Goal: Ask a question

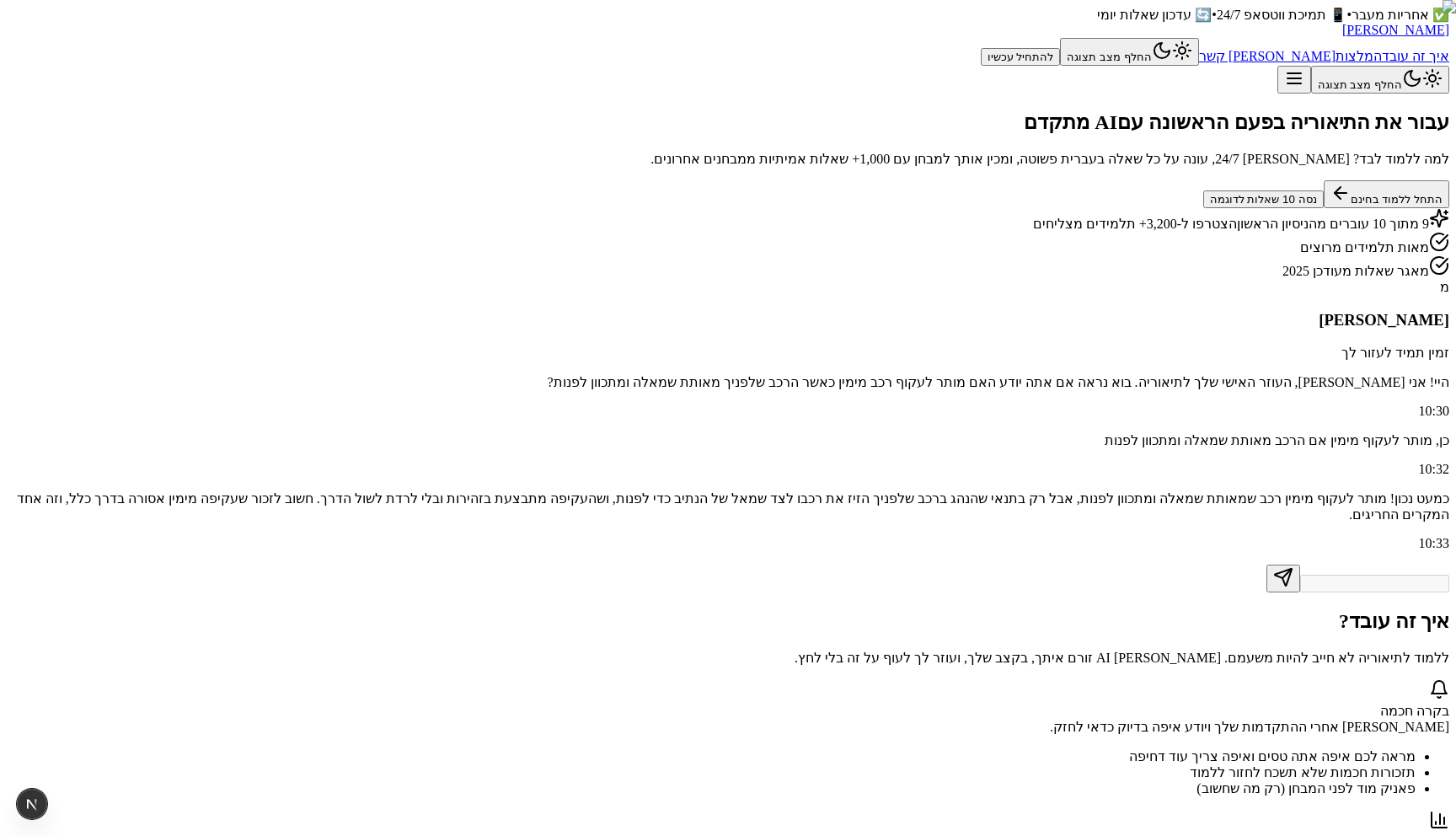
click at [1324, 208] on button "התחל ללמוד בחינם" at bounding box center [1386, 195] width 126 height 28
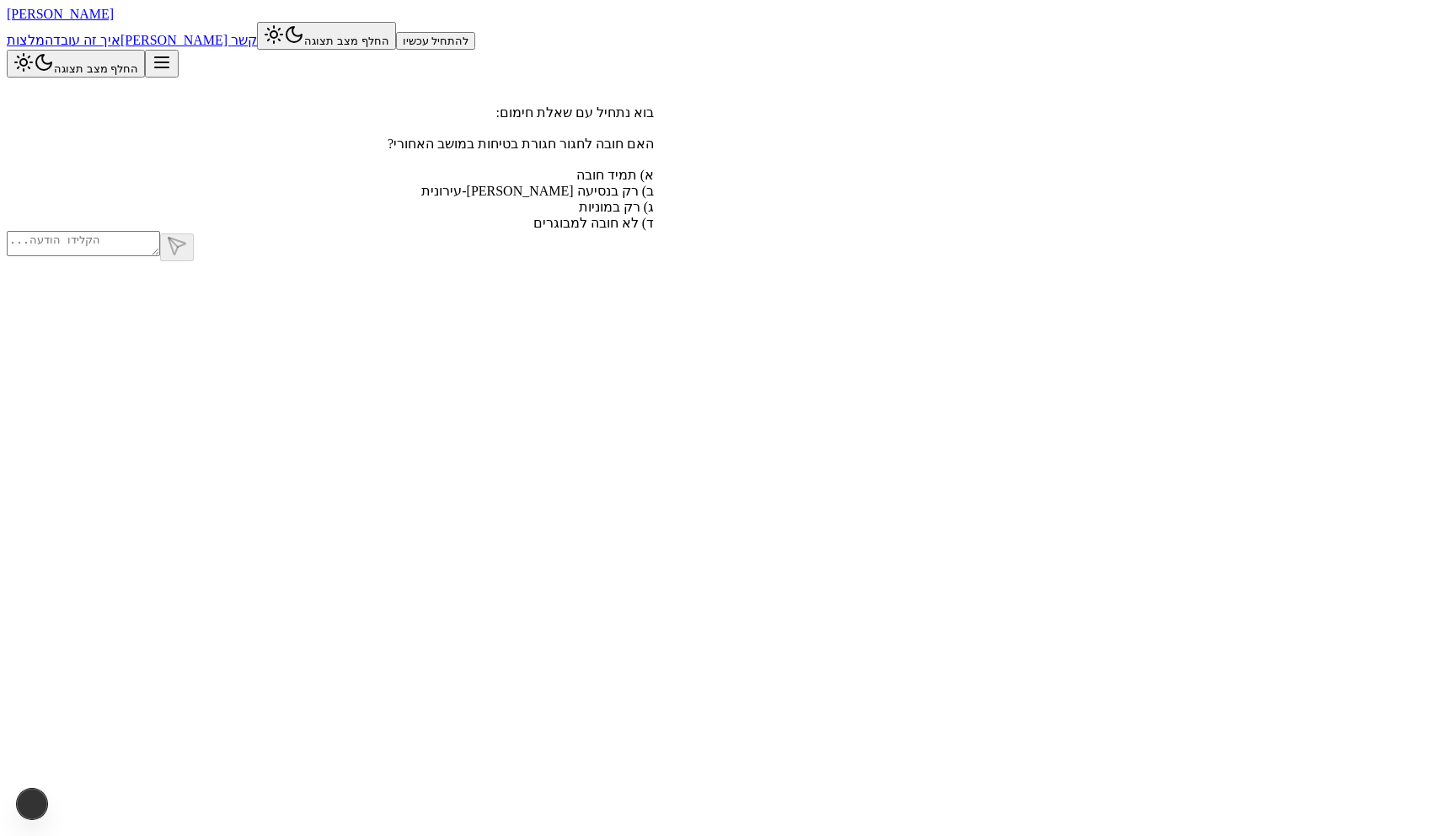
scroll to position [1, 0]
click at [160, 255] on textarea at bounding box center [83, 242] width 154 height 25
type textarea "t"
click at [114, 21] on span "[PERSON_NAME]" at bounding box center [60, 12] width 107 height 14
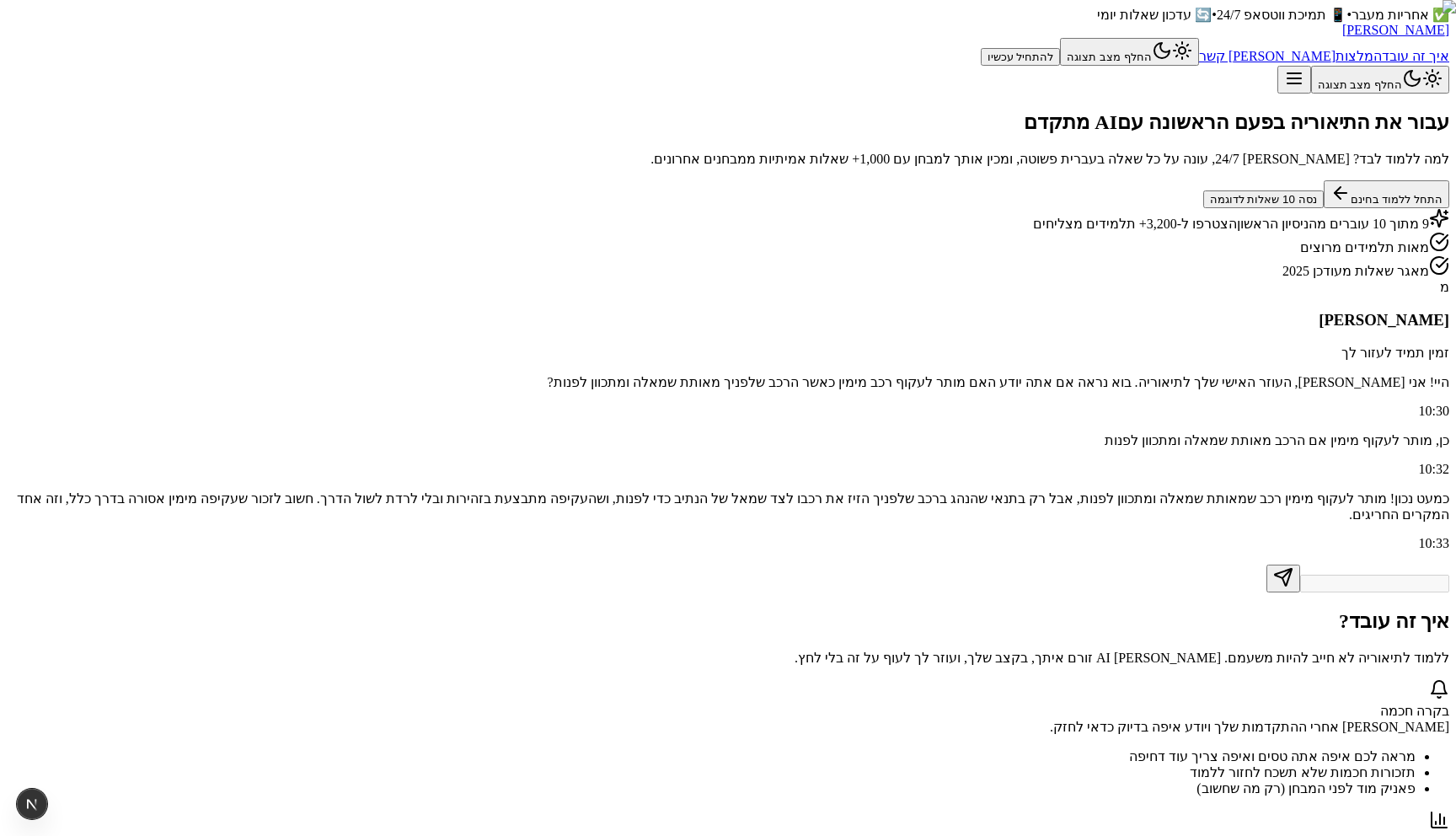
click at [1324, 208] on button "התחל ללמוד בחינם" at bounding box center [1386, 195] width 126 height 28
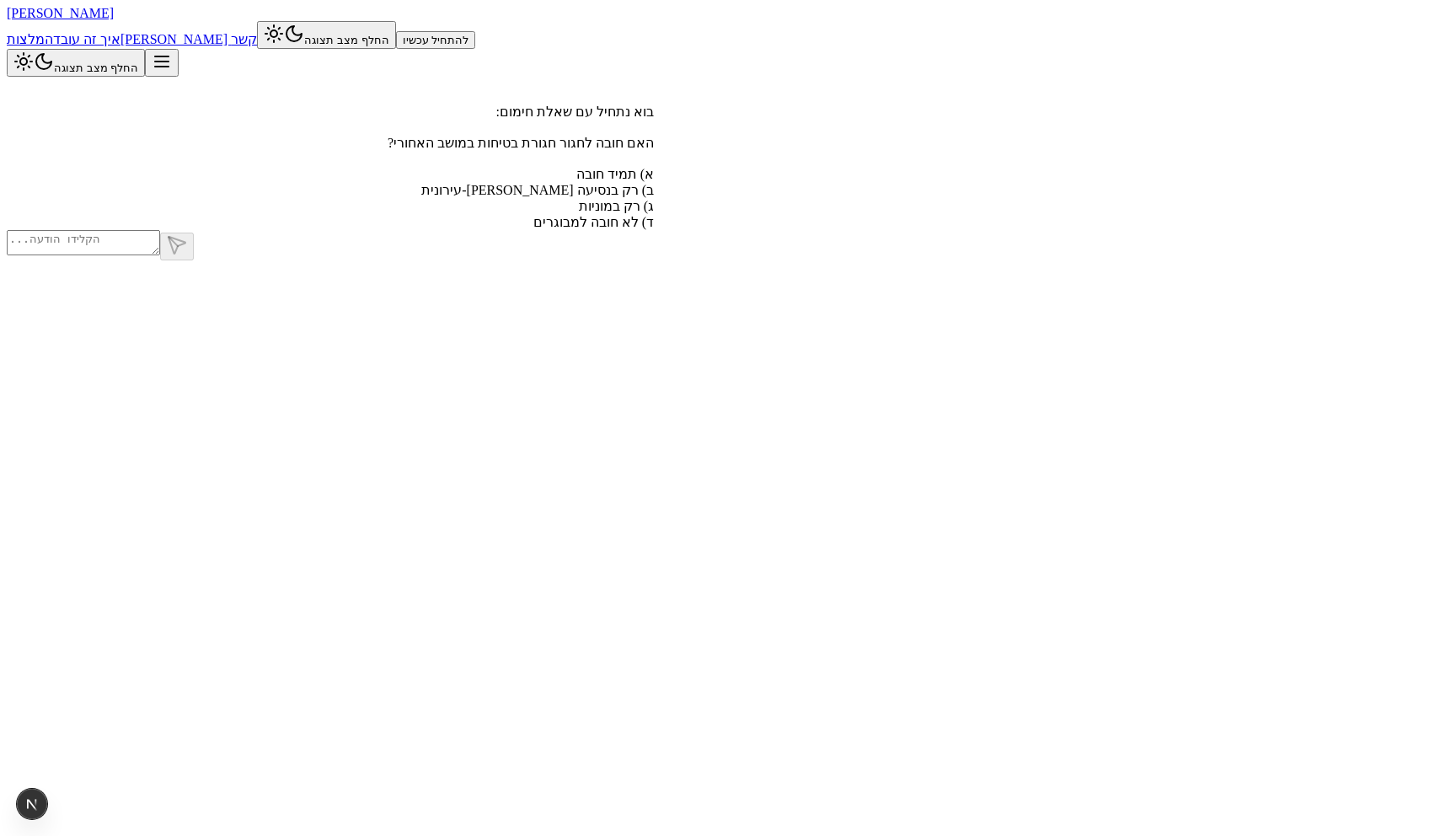
click at [160, 255] on textarea at bounding box center [83, 242] width 154 height 25
type textarea "א"
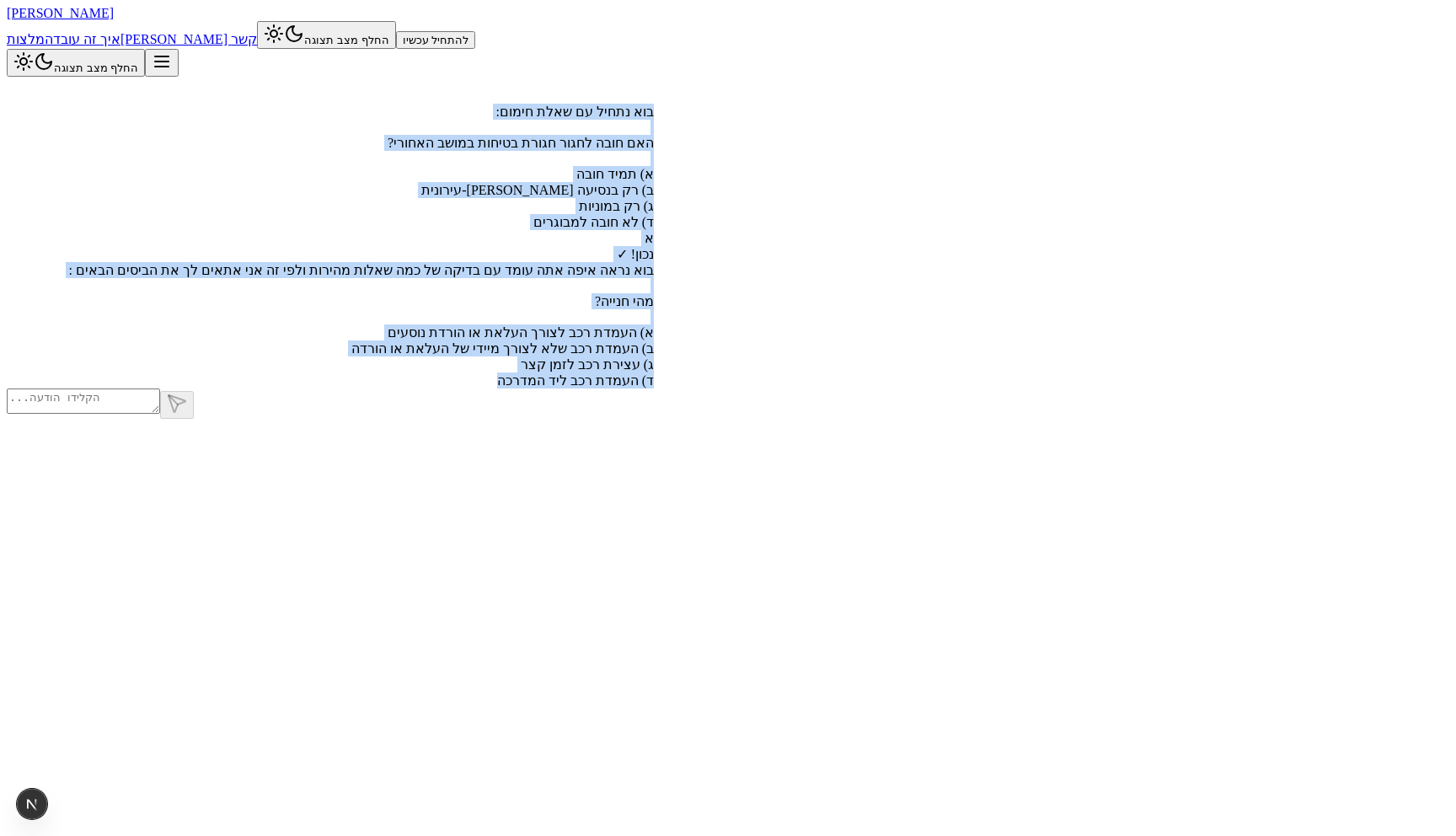
drag, startPoint x: 790, startPoint y: 623, endPoint x: 1036, endPoint y: 158, distance: 526.1
